Goal: Task Accomplishment & Management: Complete application form

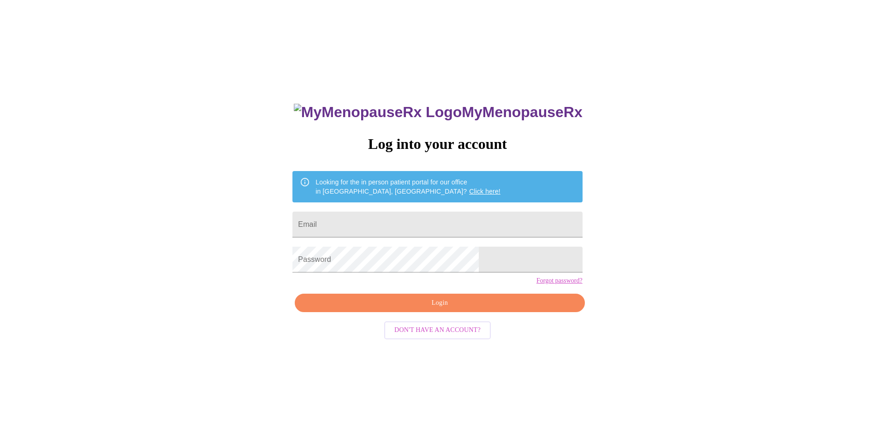
click at [461, 336] on span "Don't have an account?" at bounding box center [437, 331] width 86 height 12
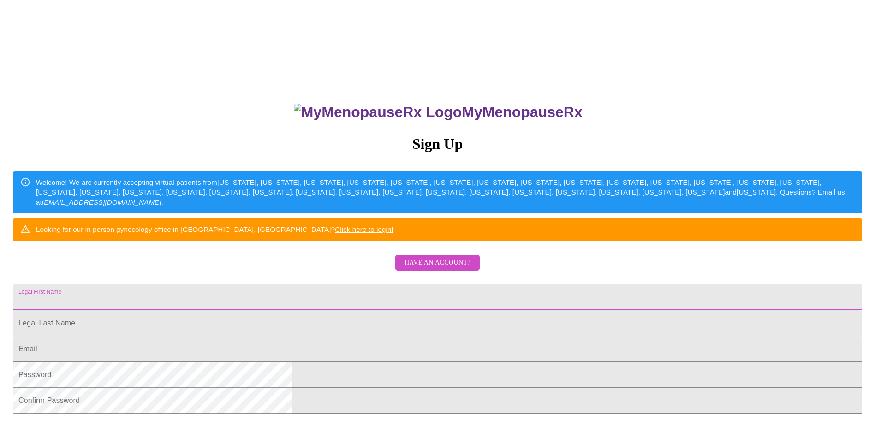
click at [335, 311] on input "Legal First Name" at bounding box center [437, 298] width 849 height 26
type input "Brittany"
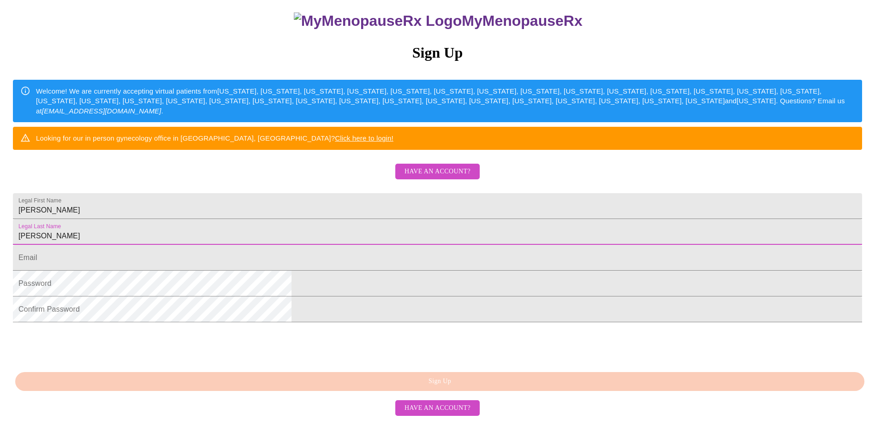
scroll to position [92, 0]
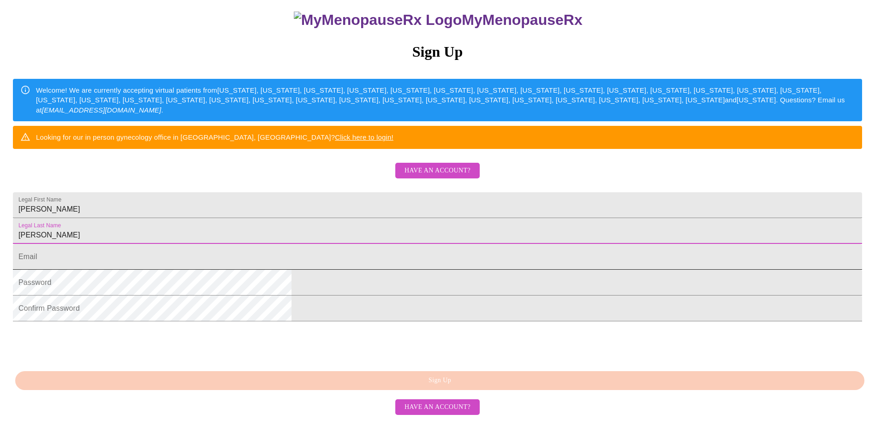
type input "Garrett"
click at [349, 270] on input "Legal First Name" at bounding box center [437, 257] width 849 height 26
click at [348, 270] on input "Legal First Name" at bounding box center [437, 257] width 849 height 26
type input "B"
type input "BUSINESSWITHBRITTANY@OUTLOOK.COM"
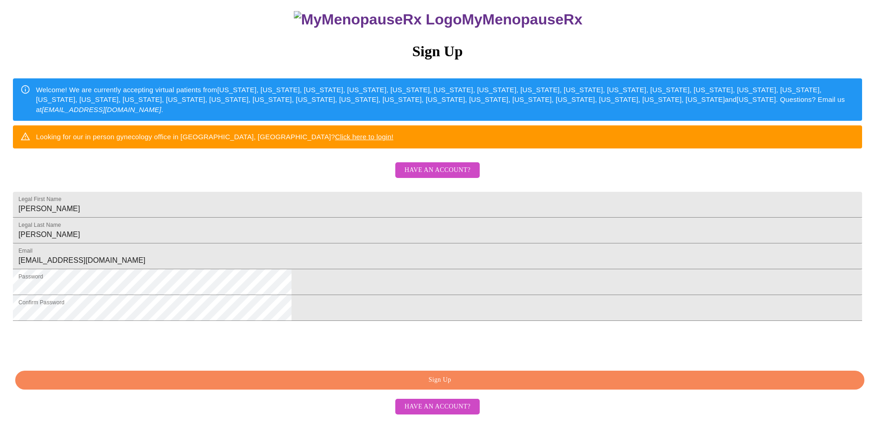
scroll to position [157, 0]
click at [441, 386] on span "Sign Up" at bounding box center [440, 381] width 828 height 12
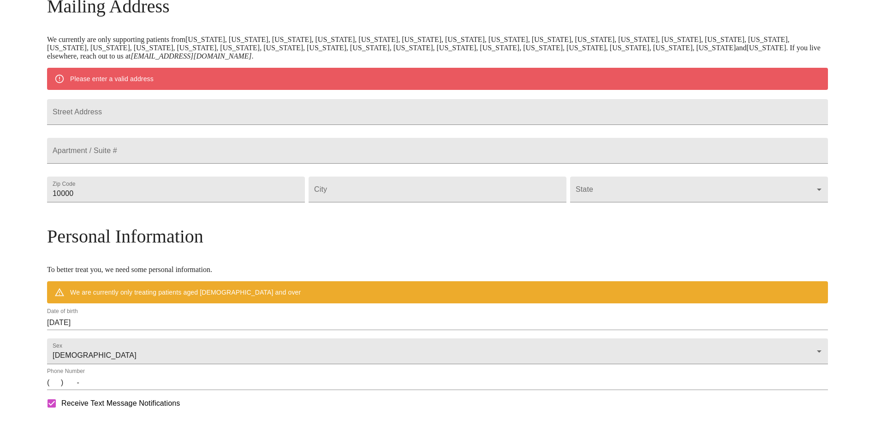
scroll to position [121, 0]
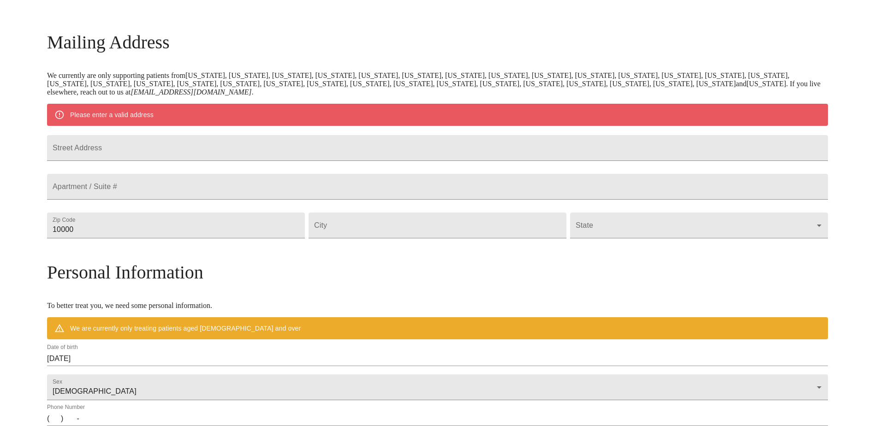
click at [257, 135] on form "Street Address" at bounding box center [437, 148] width 781 height 35
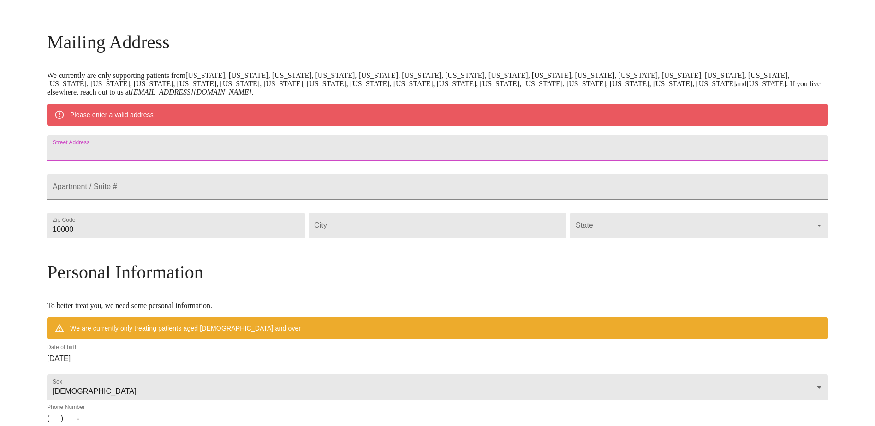
click at [248, 150] on input "Street Address" at bounding box center [437, 148] width 781 height 26
type input "1408 Post Oak Ct."
click at [181, 239] on input "10000" at bounding box center [176, 226] width 258 height 26
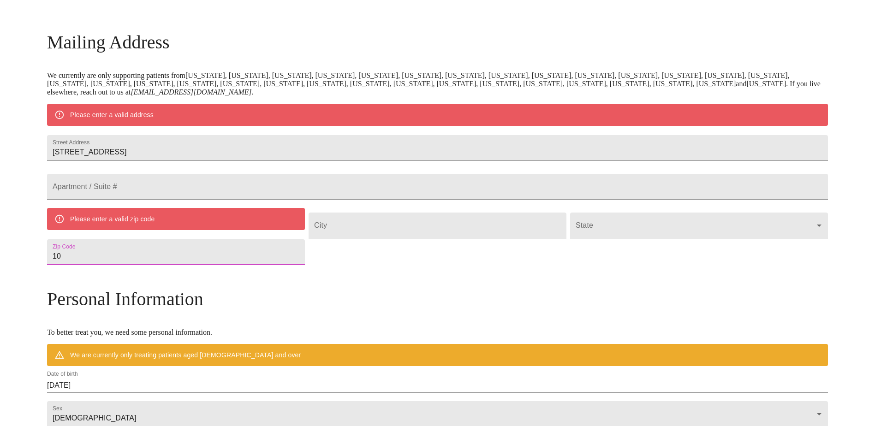
type input "1"
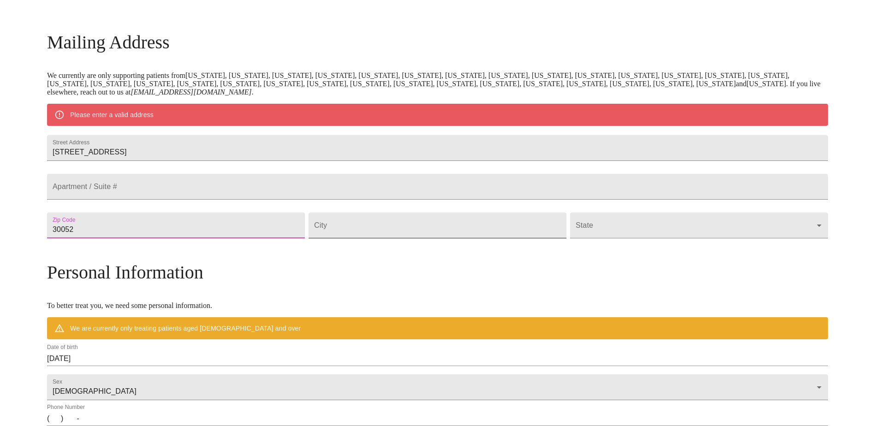
type input "30052"
click at [366, 239] on input "Street Address" at bounding box center [438, 226] width 258 height 26
type input "Loganville"
click at [692, 249] on body "MyMenopauseRx Welcome to MyMenopauseRx Since it's your first time here, you'll …" at bounding box center [438, 242] width 868 height 719
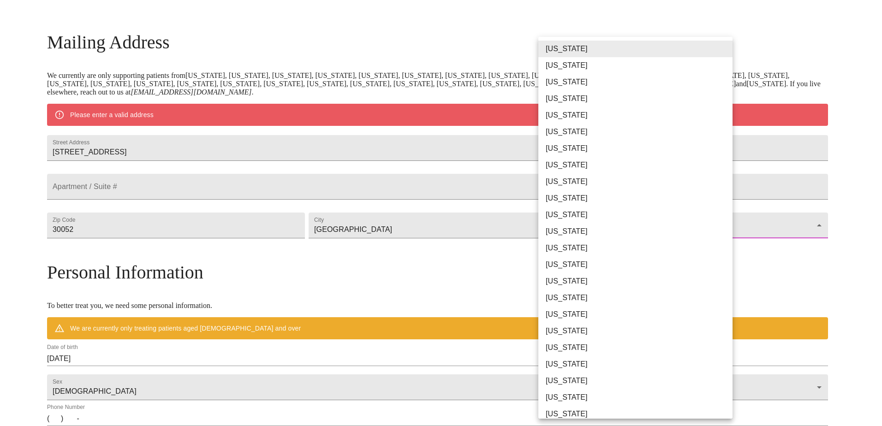
click at [687, 196] on li "Georgia" at bounding box center [638, 198] width 201 height 17
type input "Georgia"
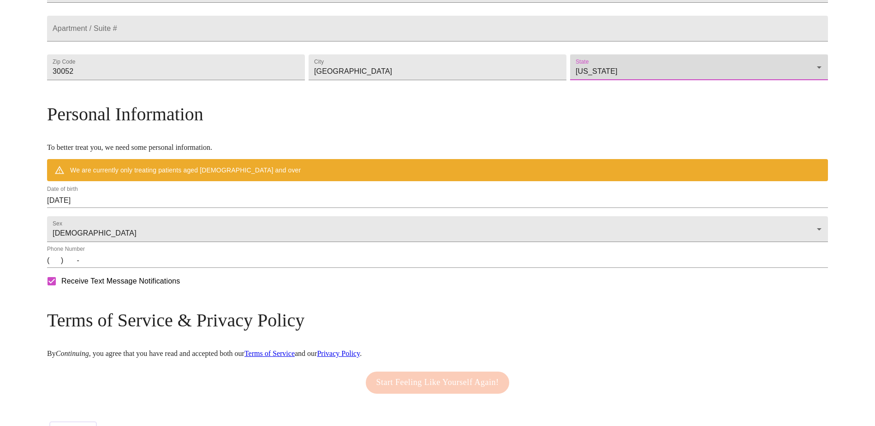
scroll to position [259, 0]
